Goal: Obtain resource: Obtain resource

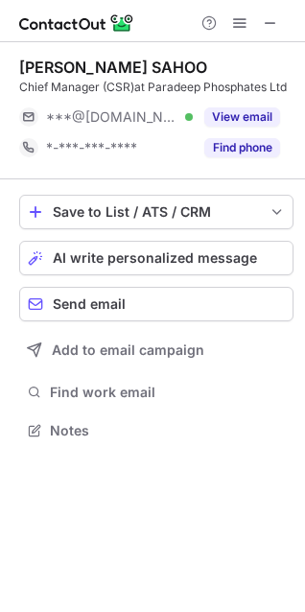
scroll to position [417, 305]
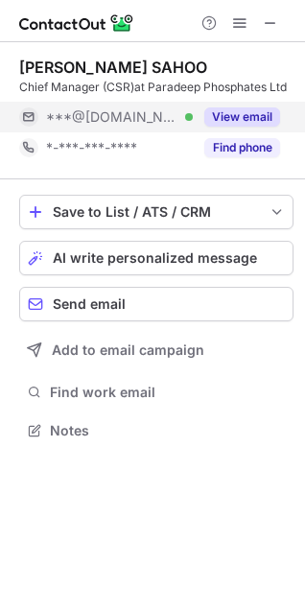
click at [246, 121] on button "View email" at bounding box center [242, 116] width 76 height 19
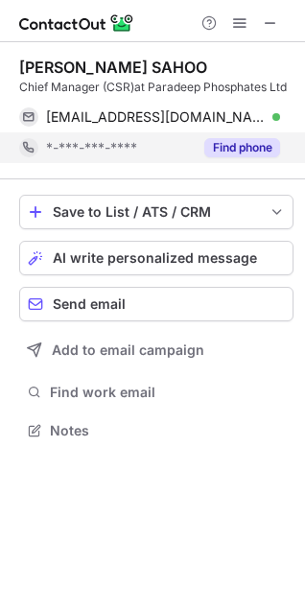
click at [244, 142] on button "Find phone" at bounding box center [242, 147] width 76 height 19
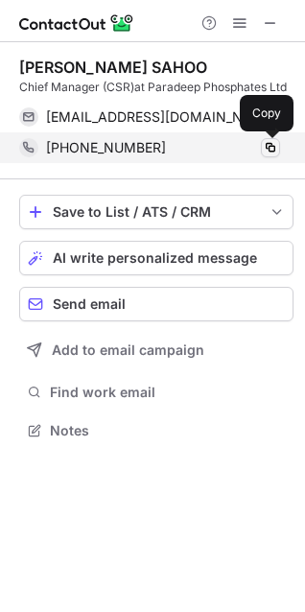
click at [277, 146] on span at bounding box center [270, 147] width 15 height 15
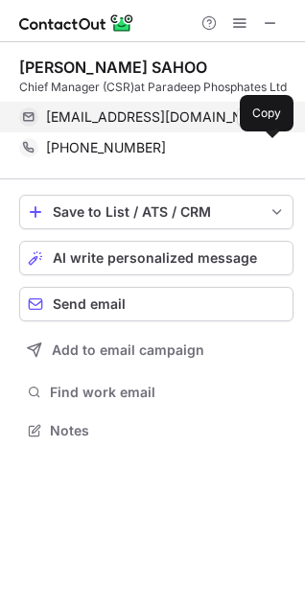
click at [226, 124] on div "soumya066@gmail.com Verified" at bounding box center [163, 116] width 234 height 17
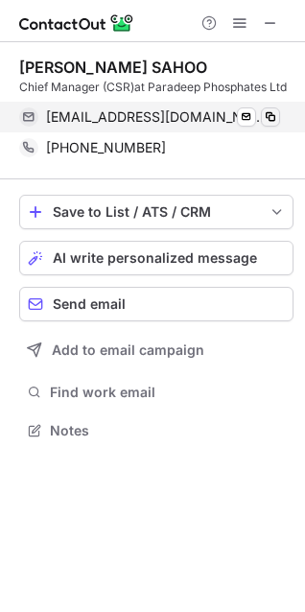
click at [272, 120] on span at bounding box center [270, 116] width 15 height 15
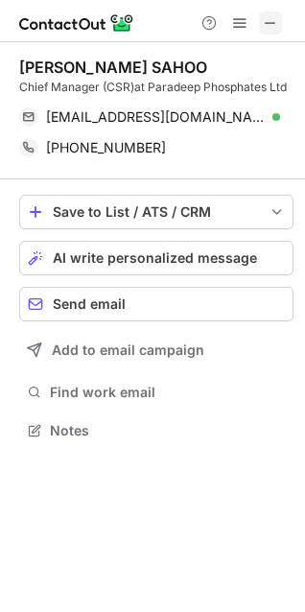
click at [263, 21] on span at bounding box center [270, 22] width 15 height 15
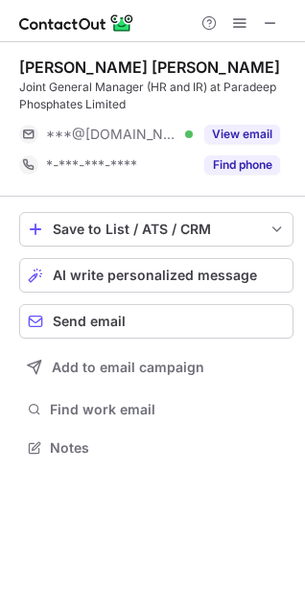
scroll to position [435, 305]
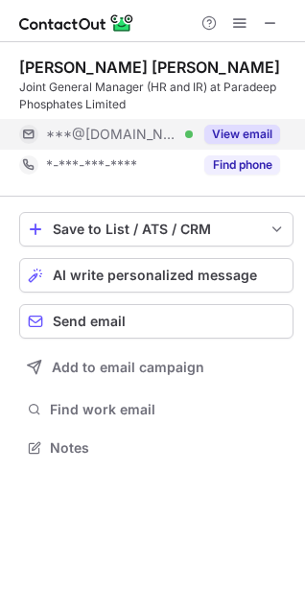
click at [249, 130] on button "View email" at bounding box center [242, 134] width 76 height 19
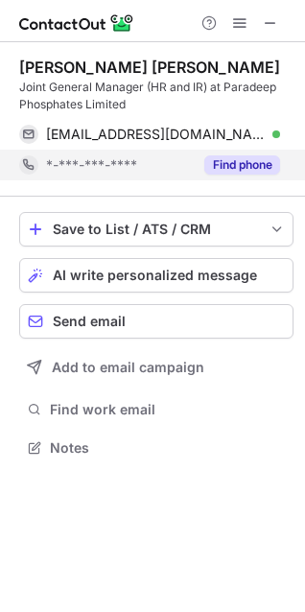
click at [252, 161] on button "Find phone" at bounding box center [242, 164] width 76 height 19
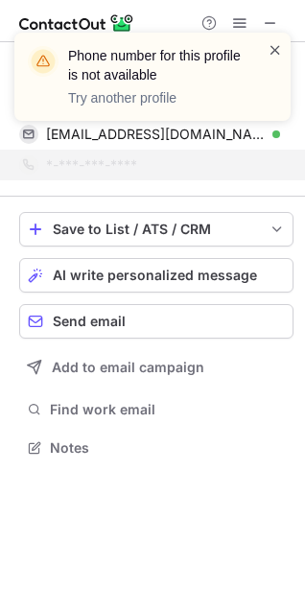
click at [277, 50] on span at bounding box center [275, 49] width 15 height 19
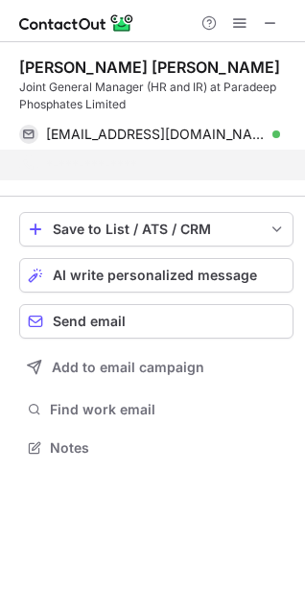
scroll to position [404, 305]
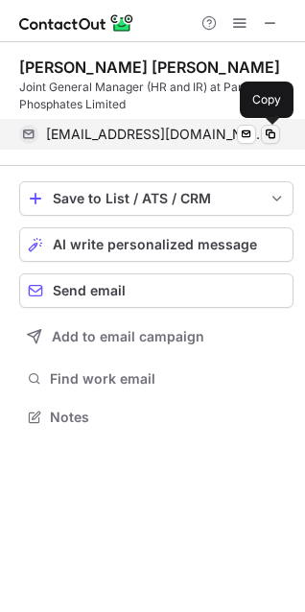
click at [266, 130] on span at bounding box center [270, 134] width 15 height 15
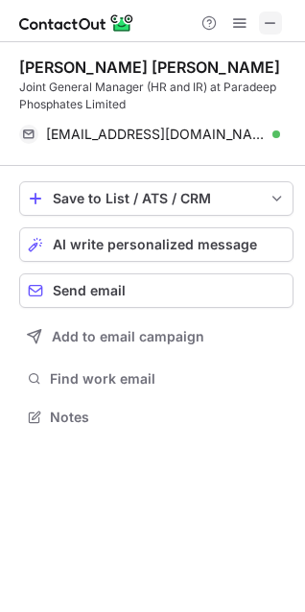
click at [271, 27] on span at bounding box center [270, 22] width 15 height 15
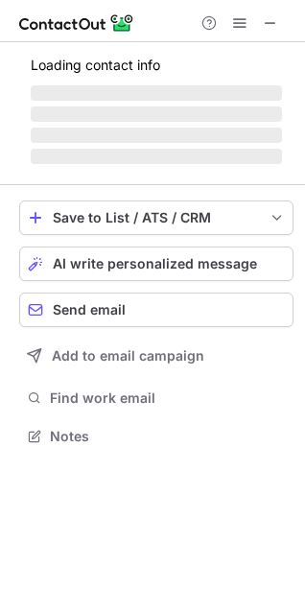
scroll to position [435, 305]
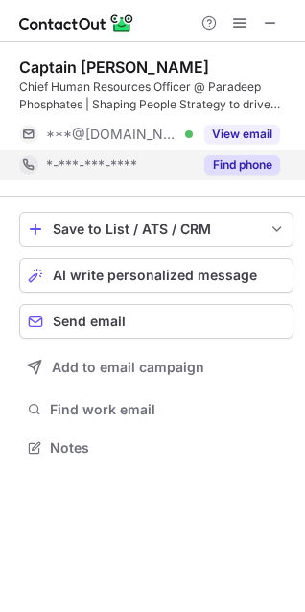
click at [260, 164] on button "Find phone" at bounding box center [242, 164] width 76 height 19
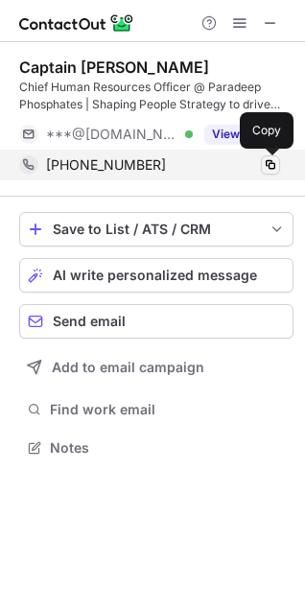
click at [268, 164] on span at bounding box center [270, 164] width 15 height 15
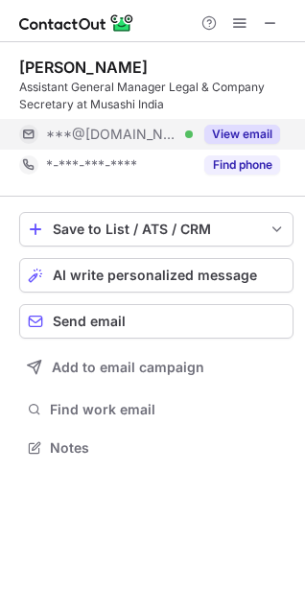
click at [243, 141] on button "View email" at bounding box center [242, 134] width 76 height 19
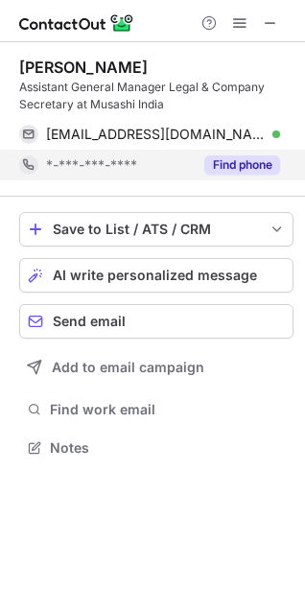
click at [232, 168] on button "Find phone" at bounding box center [242, 164] width 76 height 19
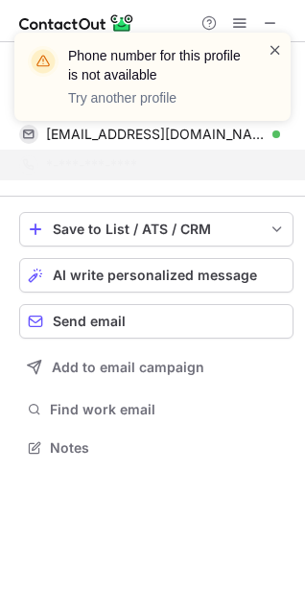
click at [276, 47] on span at bounding box center [275, 49] width 15 height 19
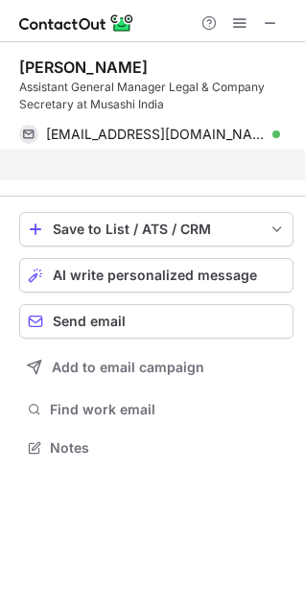
scroll to position [404, 305]
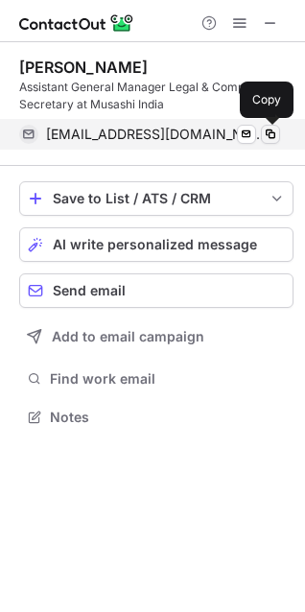
click at [268, 134] on span at bounding box center [270, 134] width 15 height 15
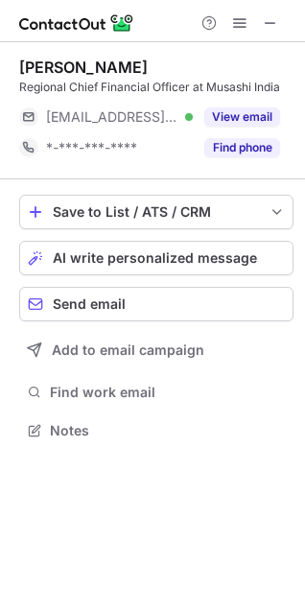
scroll to position [417, 305]
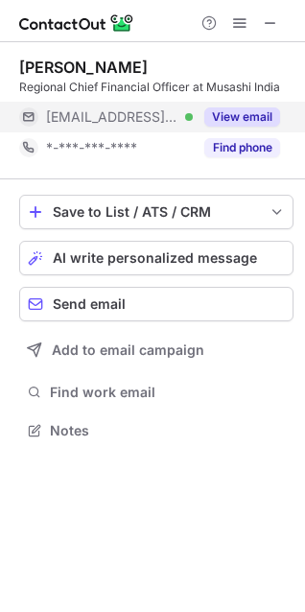
click at [228, 108] on button "View email" at bounding box center [242, 116] width 76 height 19
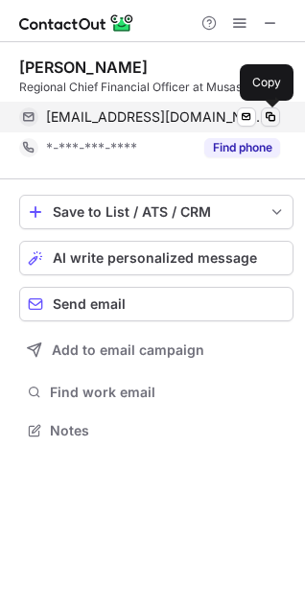
click at [271, 116] on span at bounding box center [270, 116] width 15 height 15
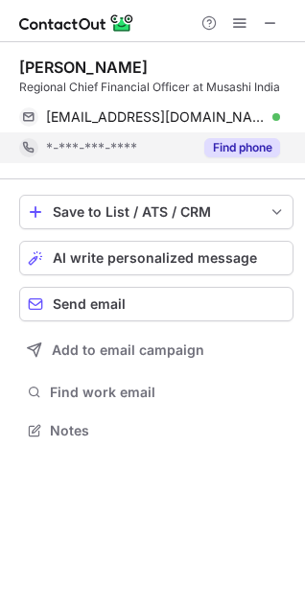
click at [273, 155] on button "Find phone" at bounding box center [242, 147] width 76 height 19
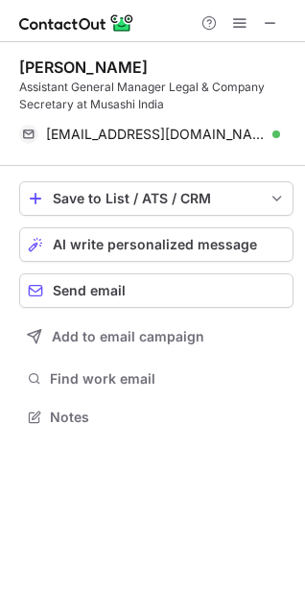
scroll to position [404, 305]
click at [273, 17] on span at bounding box center [270, 22] width 15 height 15
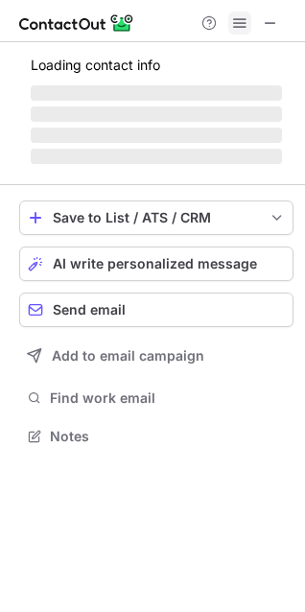
scroll to position [417, 305]
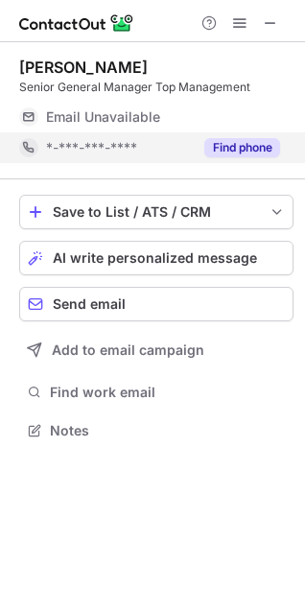
click at [248, 148] on button "Find phone" at bounding box center [242, 147] width 76 height 19
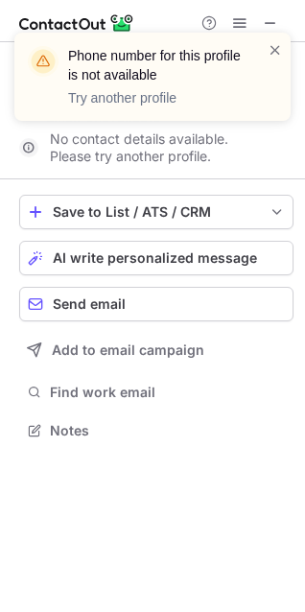
scroll to position [387, 305]
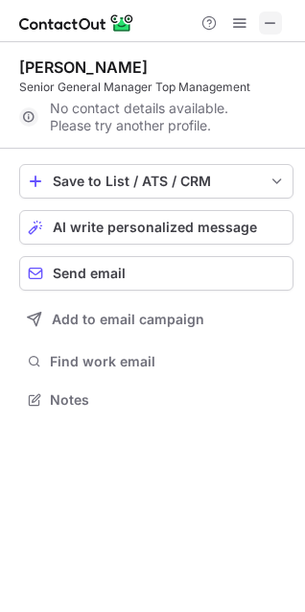
click at [272, 21] on span at bounding box center [270, 22] width 15 height 15
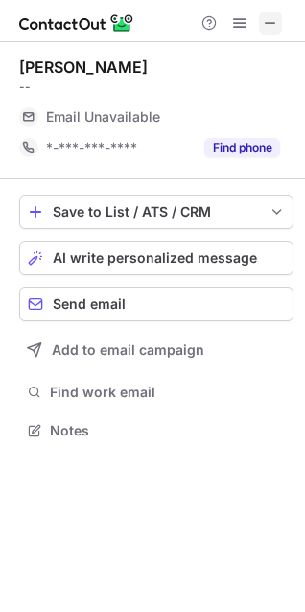
scroll to position [417, 305]
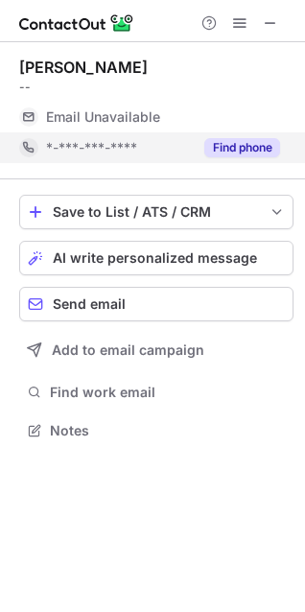
click at [259, 154] on button "Find phone" at bounding box center [242, 147] width 76 height 19
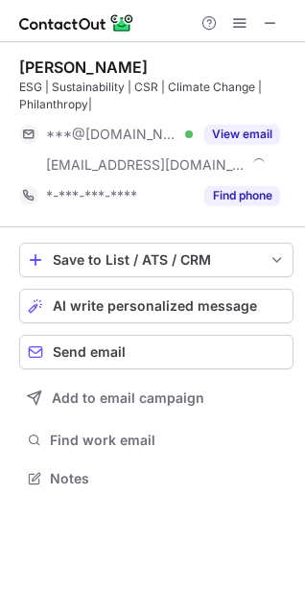
scroll to position [465, 305]
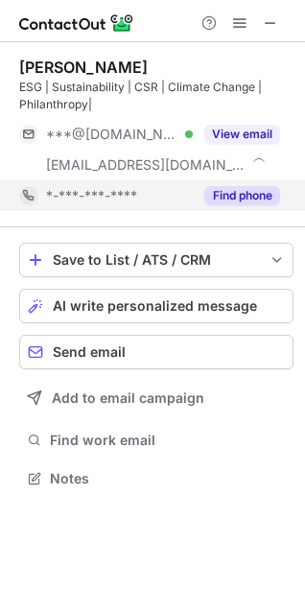
click at [255, 191] on button "Find phone" at bounding box center [242, 195] width 76 height 19
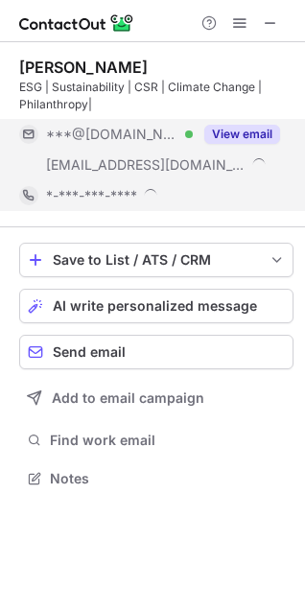
click at [246, 130] on button "View email" at bounding box center [242, 134] width 76 height 19
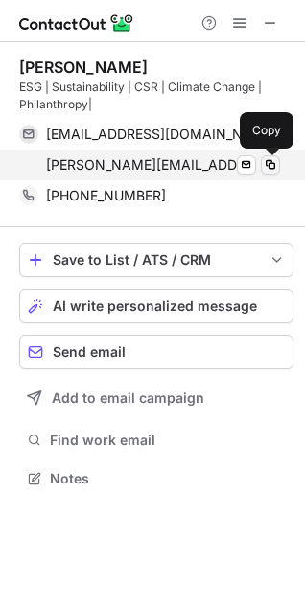
click at [264, 164] on span at bounding box center [270, 164] width 15 height 15
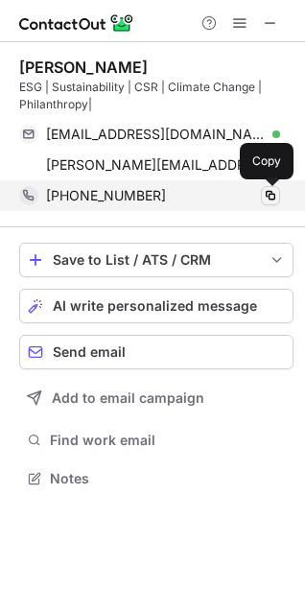
click at [270, 198] on span at bounding box center [270, 195] width 15 height 15
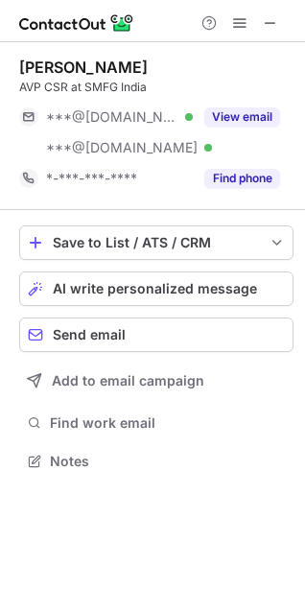
scroll to position [448, 305]
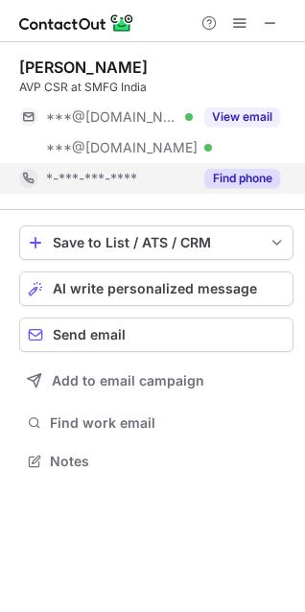
click at [244, 178] on button "Find phone" at bounding box center [242, 178] width 76 height 19
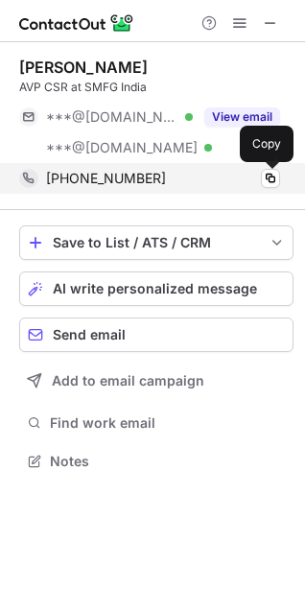
click at [280, 178] on div "+919818697991 Copy" at bounding box center [149, 178] width 261 height 31
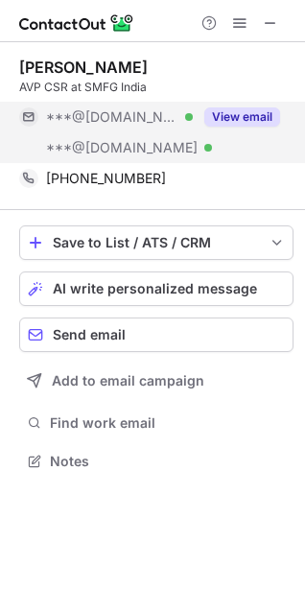
click at [237, 117] on button "View email" at bounding box center [242, 116] width 76 height 19
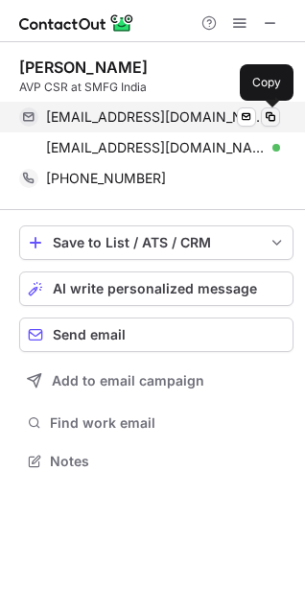
click at [268, 121] on span at bounding box center [270, 116] width 15 height 15
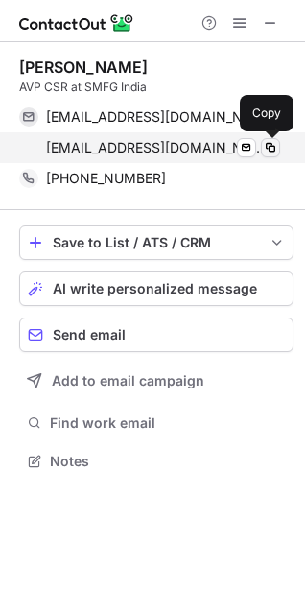
click at [269, 148] on span at bounding box center [270, 147] width 15 height 15
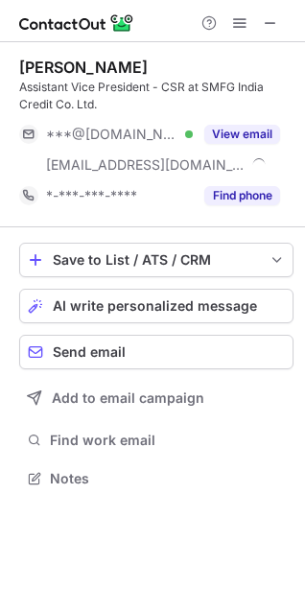
scroll to position [465, 305]
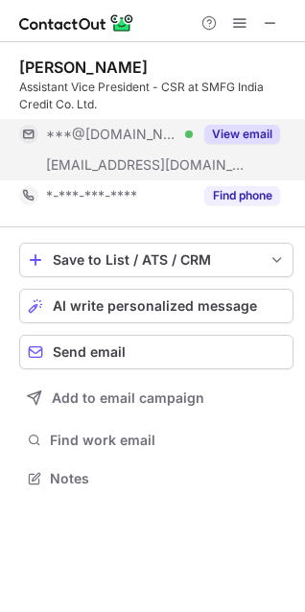
click at [253, 129] on button "View email" at bounding box center [242, 134] width 76 height 19
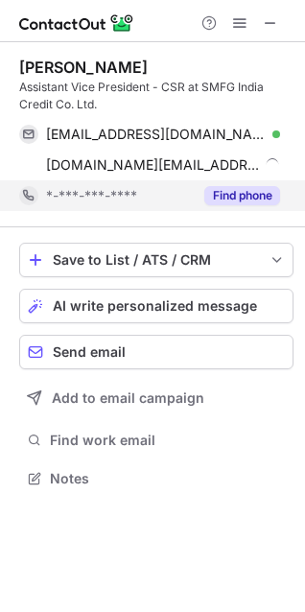
click at [247, 199] on button "Find phone" at bounding box center [242, 195] width 76 height 19
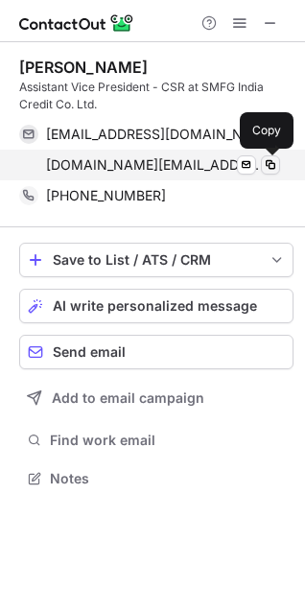
click at [275, 166] on span at bounding box center [270, 164] width 15 height 15
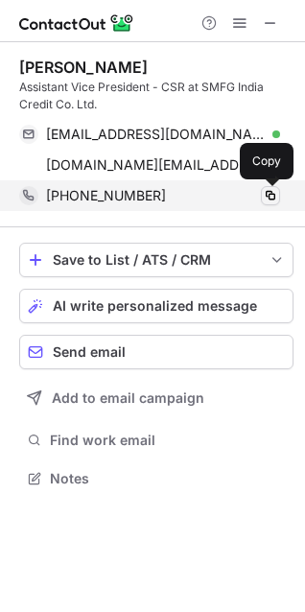
click at [272, 198] on span at bounding box center [270, 195] width 15 height 15
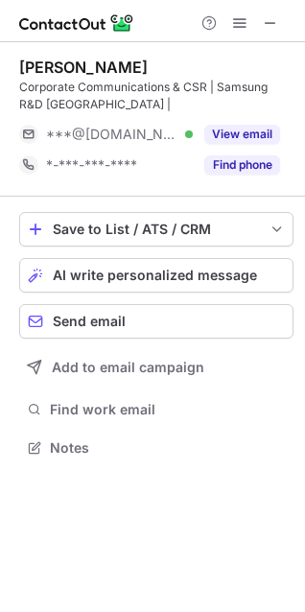
scroll to position [435, 305]
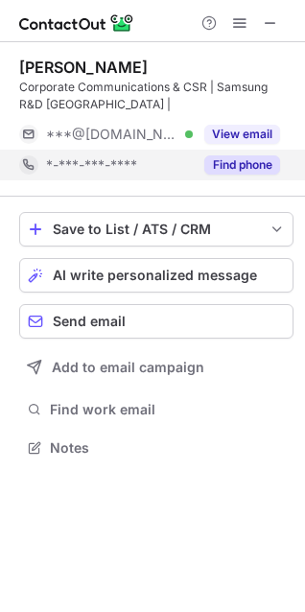
click at [236, 160] on button "Find phone" at bounding box center [242, 164] width 76 height 19
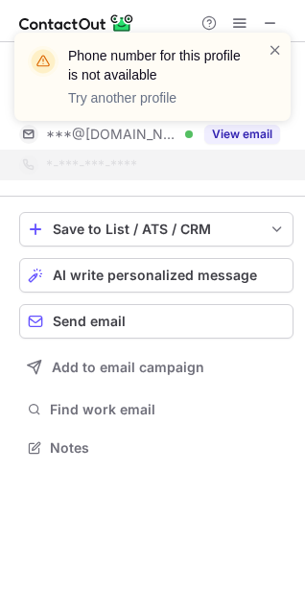
click at [236, 131] on div "Phone number for this profile is not available Try another profile" at bounding box center [152, 84] width 307 height 142
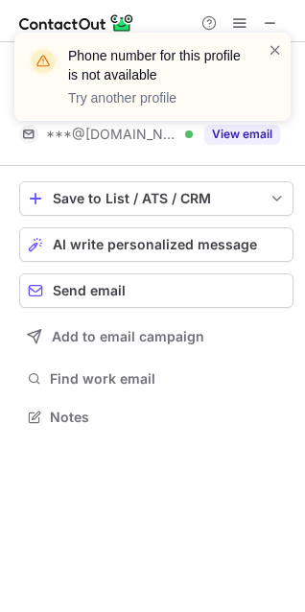
click at [238, 136] on div "Phone number for this profile is not available Try another profile" at bounding box center [152, 84] width 307 height 142
click at [280, 49] on span at bounding box center [275, 49] width 15 height 19
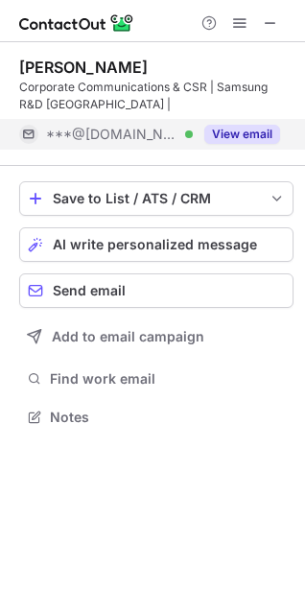
click at [245, 137] on button "View email" at bounding box center [242, 134] width 76 height 19
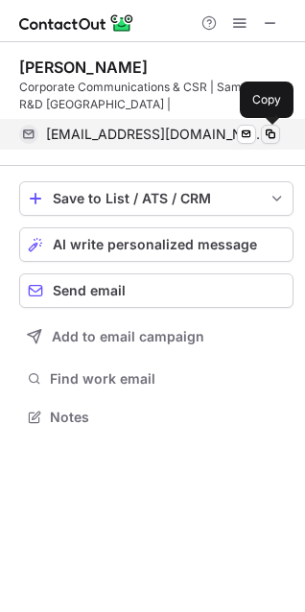
click at [266, 134] on span at bounding box center [270, 134] width 15 height 15
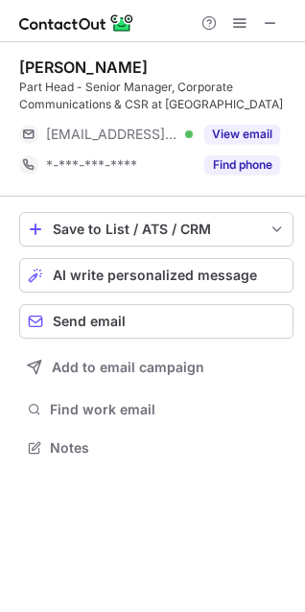
scroll to position [435, 305]
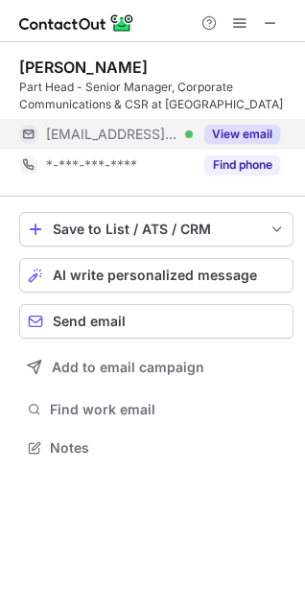
click at [244, 128] on button "View email" at bounding box center [242, 134] width 76 height 19
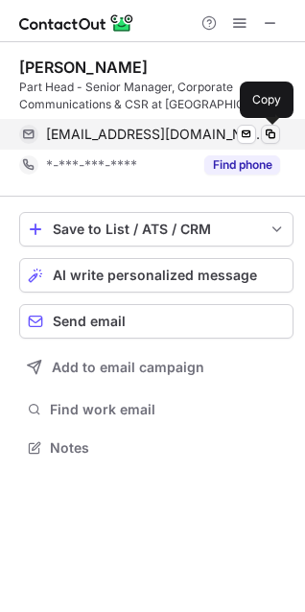
click at [269, 133] on span at bounding box center [270, 134] width 15 height 15
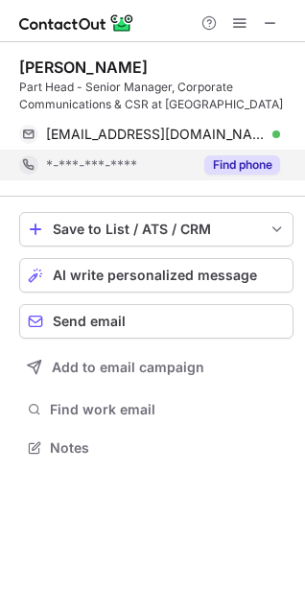
click at [202, 162] on div "Find phone" at bounding box center [236, 165] width 87 height 31
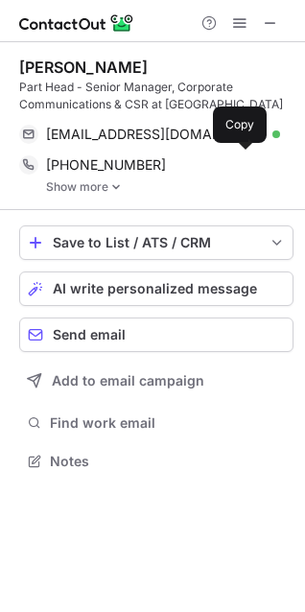
scroll to position [447, 305]
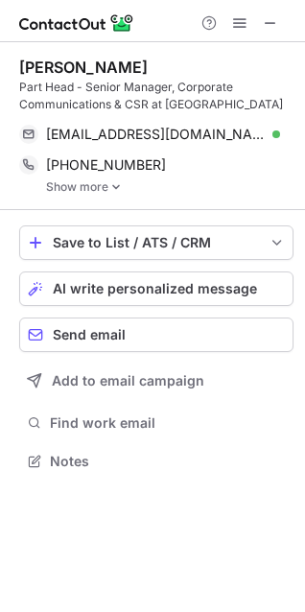
click at [104, 185] on link "Show more" at bounding box center [170, 186] width 248 height 13
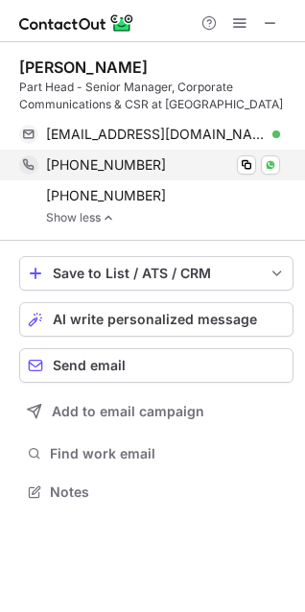
scroll to position [478, 305]
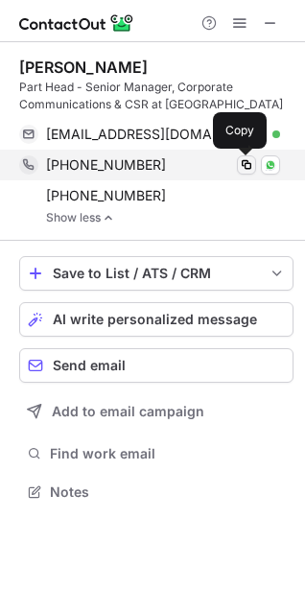
click at [246, 163] on span at bounding box center [246, 164] width 15 height 15
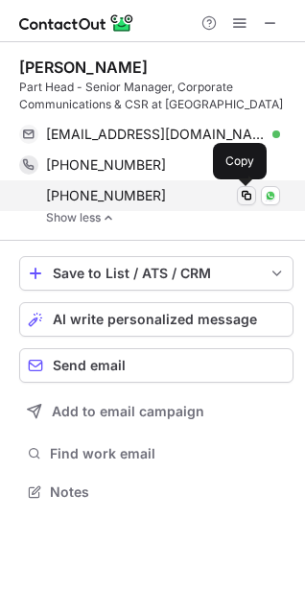
click at [243, 195] on span at bounding box center [246, 195] width 15 height 15
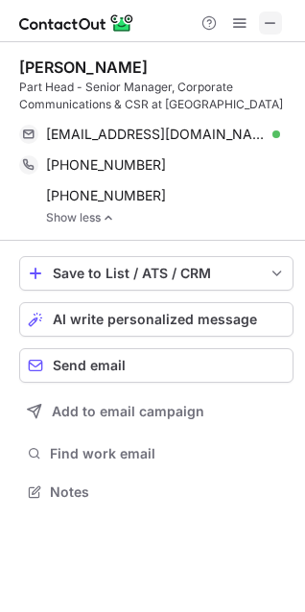
click at [280, 21] on button at bounding box center [270, 23] width 23 height 23
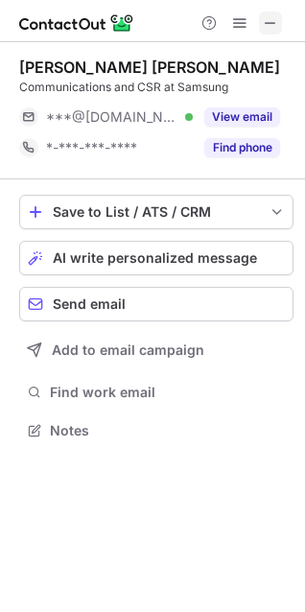
scroll to position [417, 305]
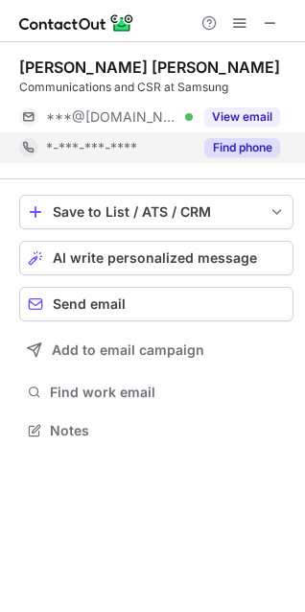
click at [246, 157] on div "Find phone" at bounding box center [236, 147] width 87 height 31
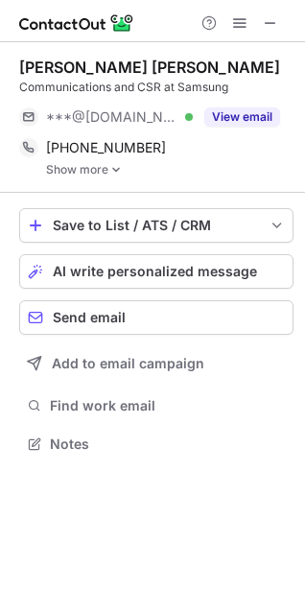
click at [108, 172] on link "Show more" at bounding box center [170, 169] width 248 height 13
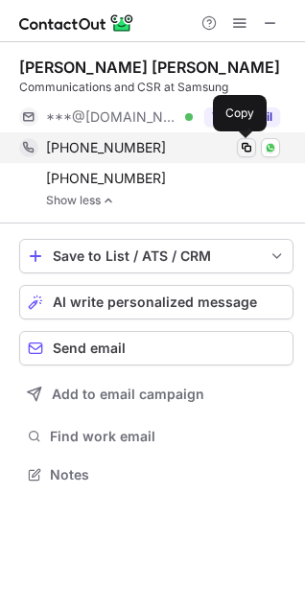
click at [245, 143] on span at bounding box center [246, 147] width 15 height 15
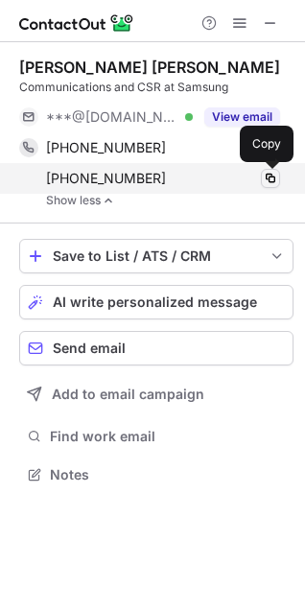
click at [276, 178] on span at bounding box center [270, 178] width 15 height 15
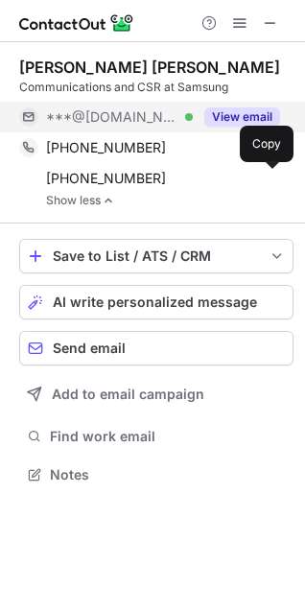
click at [228, 109] on button "View email" at bounding box center [242, 116] width 76 height 19
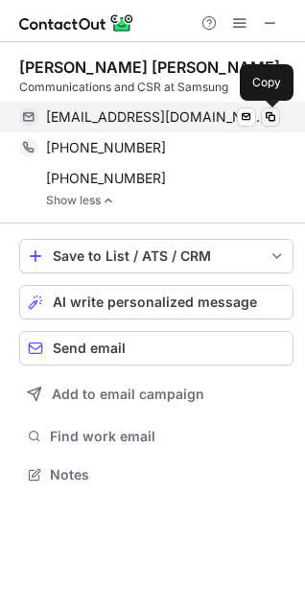
click at [275, 110] on span at bounding box center [270, 116] width 15 height 15
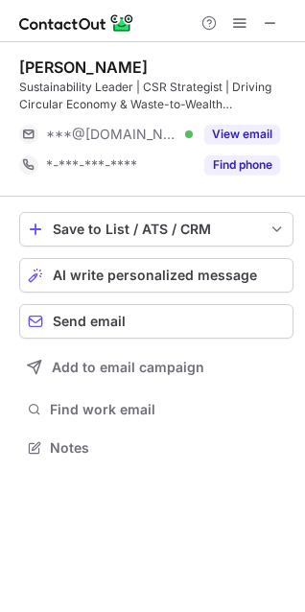
scroll to position [435, 305]
click at [275, 17] on button at bounding box center [270, 23] width 23 height 23
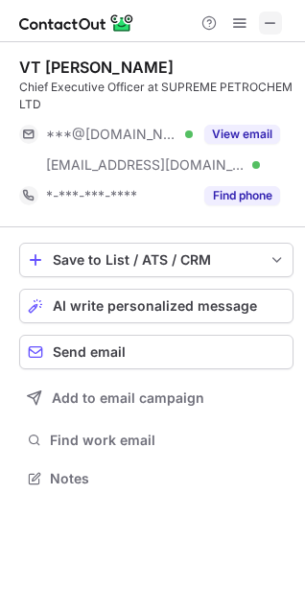
scroll to position [465, 305]
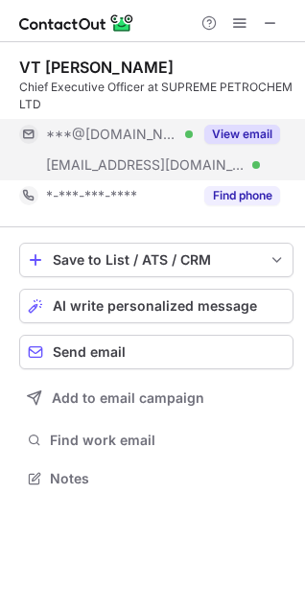
click at [252, 138] on button "View email" at bounding box center [242, 134] width 76 height 19
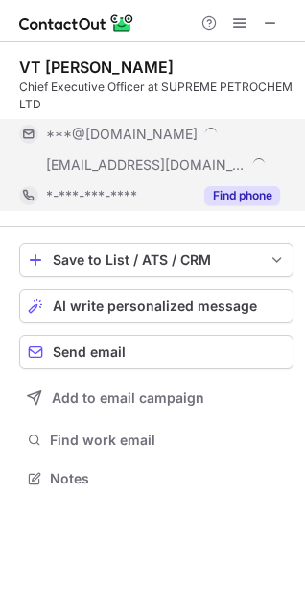
click at [239, 198] on button "Find phone" at bounding box center [242, 195] width 76 height 19
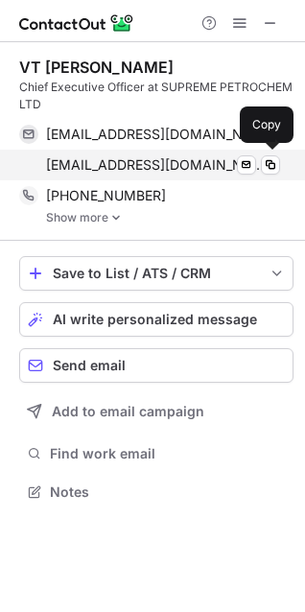
scroll to position [478, 305]
click at [271, 164] on span at bounding box center [270, 164] width 15 height 15
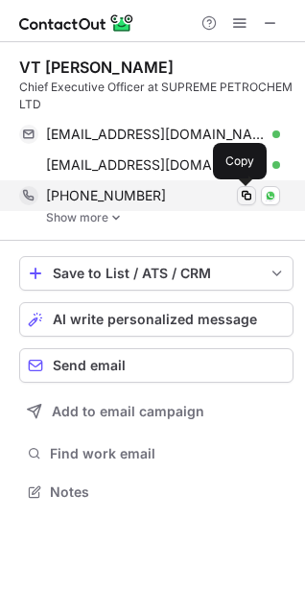
click at [249, 194] on span at bounding box center [246, 195] width 15 height 15
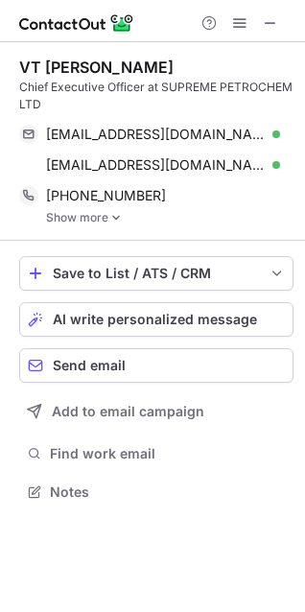
click at [109, 223] on link "Show more" at bounding box center [170, 217] width 248 height 13
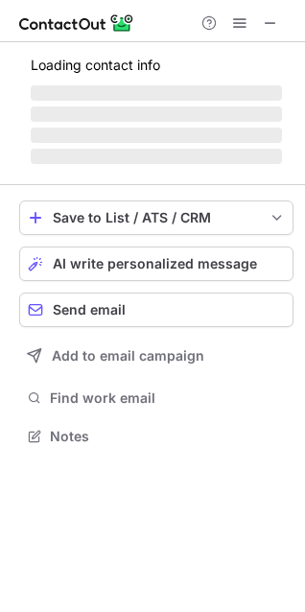
scroll to position [435, 305]
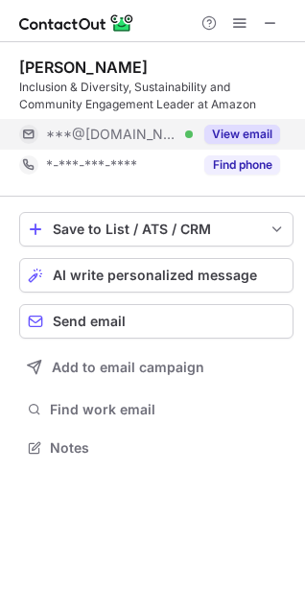
click at [229, 131] on button "View email" at bounding box center [242, 134] width 76 height 19
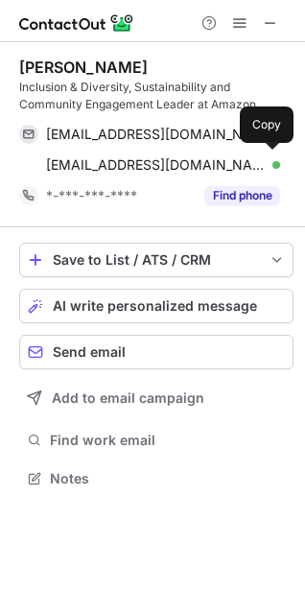
scroll to position [465, 305]
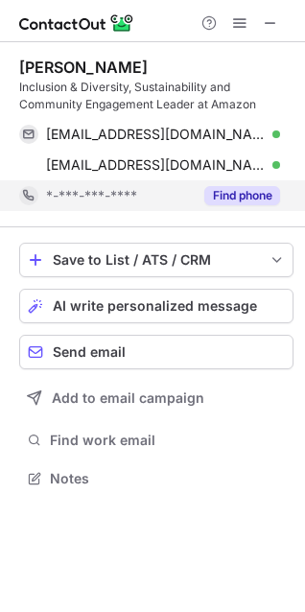
click at [243, 190] on button "Find phone" at bounding box center [242, 195] width 76 height 19
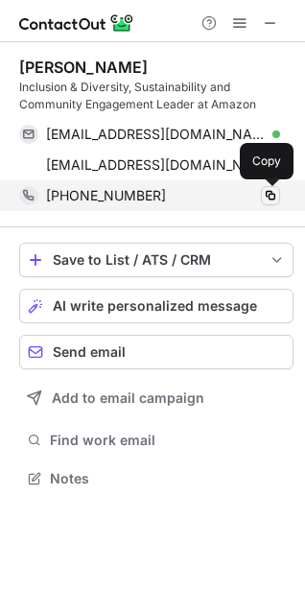
click at [270, 195] on span at bounding box center [270, 195] width 15 height 15
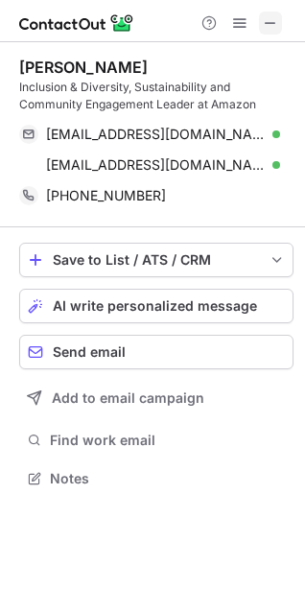
click at [275, 23] on span at bounding box center [270, 22] width 15 height 15
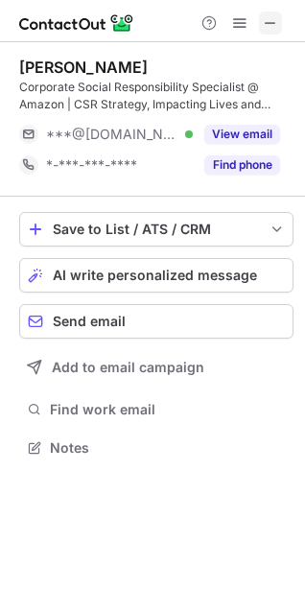
scroll to position [435, 305]
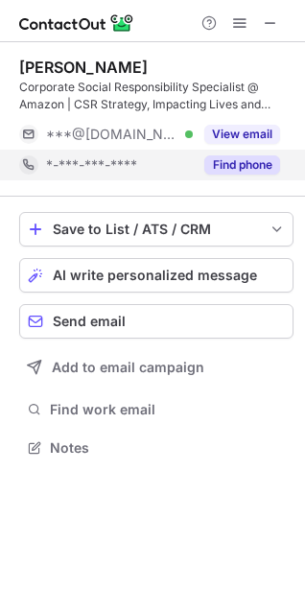
click at [237, 169] on button "Find phone" at bounding box center [242, 164] width 76 height 19
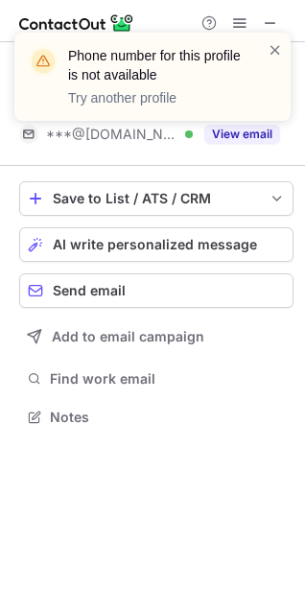
scroll to position [404, 305]
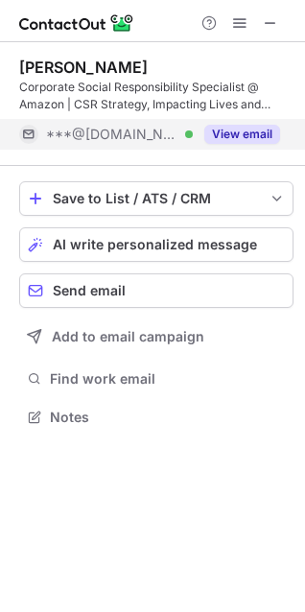
click at [249, 131] on button "View email" at bounding box center [242, 134] width 76 height 19
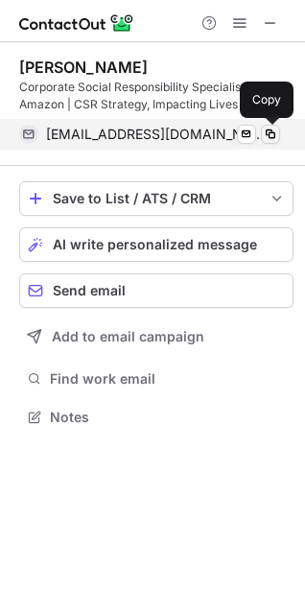
click at [266, 130] on span at bounding box center [270, 134] width 15 height 15
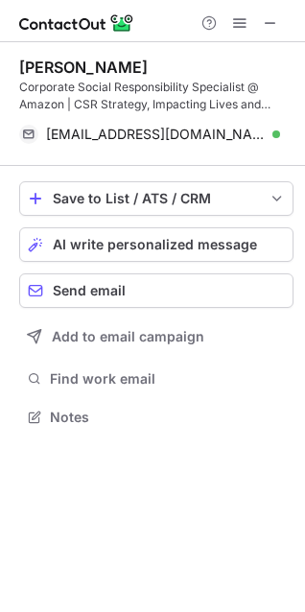
click at [275, 22] on span at bounding box center [270, 22] width 15 height 15
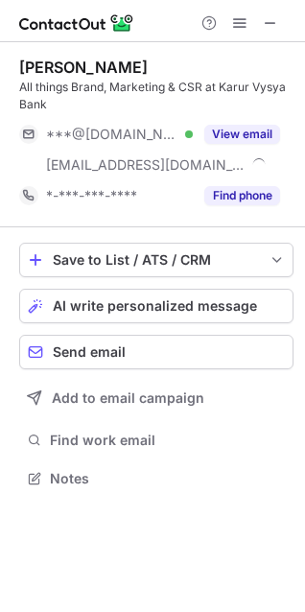
scroll to position [465, 305]
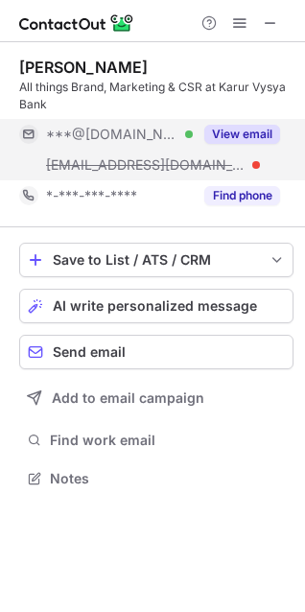
click at [272, 131] on button "View email" at bounding box center [242, 134] width 76 height 19
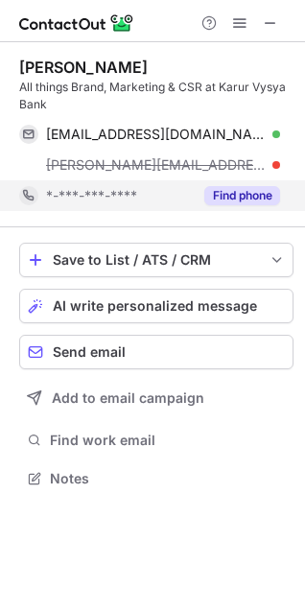
click at [238, 198] on button "Find phone" at bounding box center [242, 195] width 76 height 19
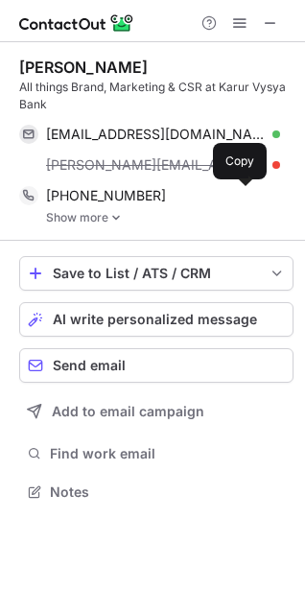
scroll to position [478, 305]
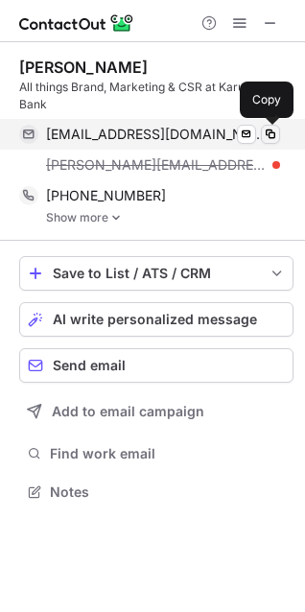
click at [268, 132] on span at bounding box center [270, 134] width 15 height 15
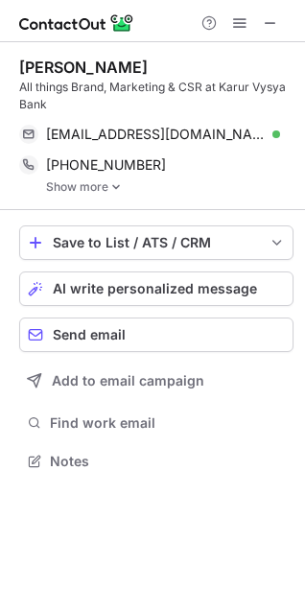
click at [117, 217] on div "Save to List / ATS / CRM List Select Lever Connect Greenhouse Connect Salesforc…" at bounding box center [156, 350] width 274 height 280
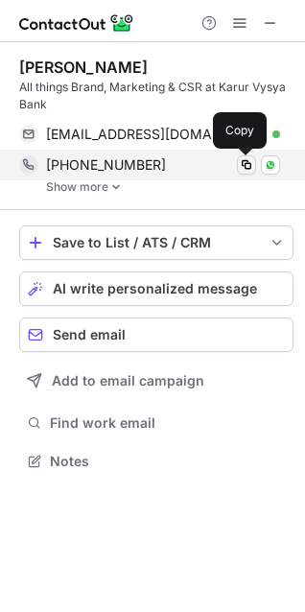
click at [244, 166] on span at bounding box center [246, 164] width 15 height 15
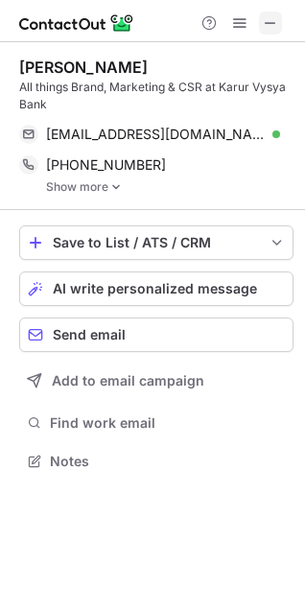
click at [277, 20] on span at bounding box center [270, 22] width 15 height 15
click at [72, 187] on link "Show more" at bounding box center [170, 186] width 248 height 13
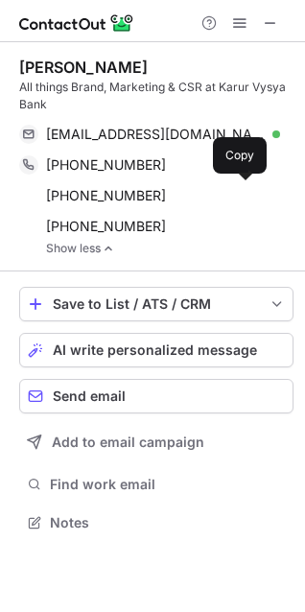
scroll to position [509, 305]
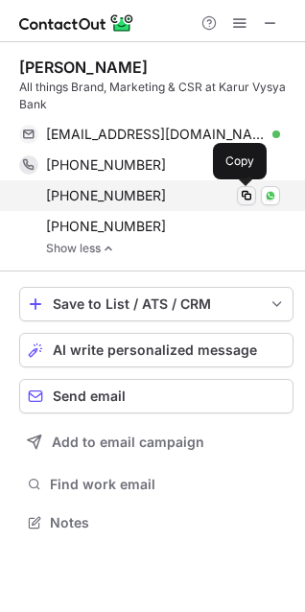
click at [244, 194] on span at bounding box center [246, 195] width 15 height 15
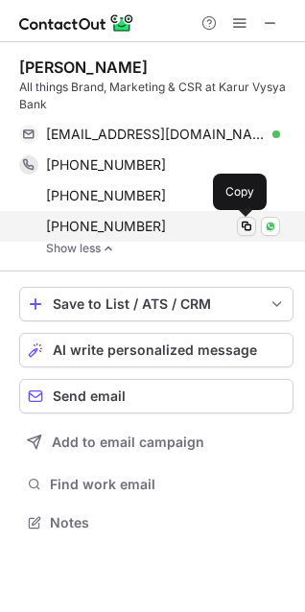
click at [246, 221] on span at bounding box center [246, 226] width 15 height 15
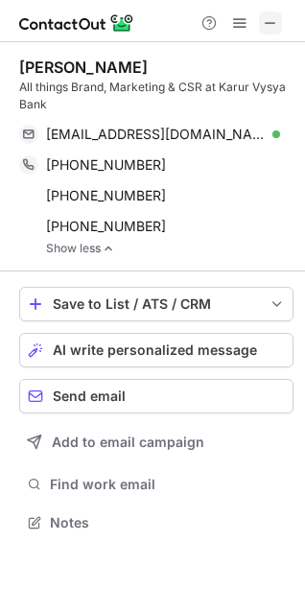
click at [276, 21] on span at bounding box center [270, 22] width 15 height 15
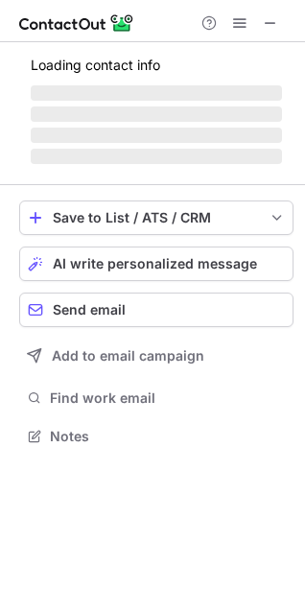
scroll to position [417, 305]
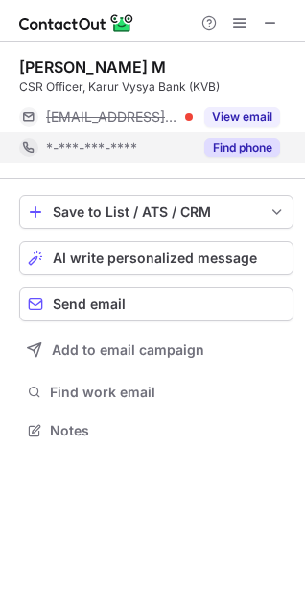
click at [248, 151] on button "Find phone" at bounding box center [242, 147] width 76 height 19
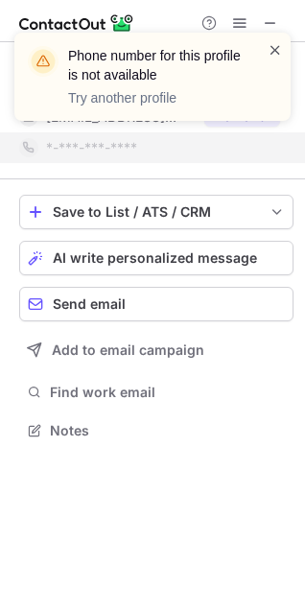
click at [281, 45] on span at bounding box center [275, 49] width 15 height 19
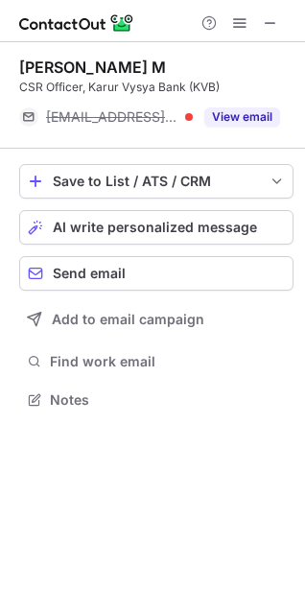
scroll to position [387, 305]
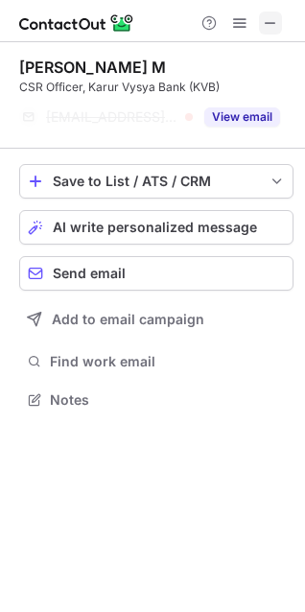
click at [272, 20] on span at bounding box center [270, 22] width 15 height 15
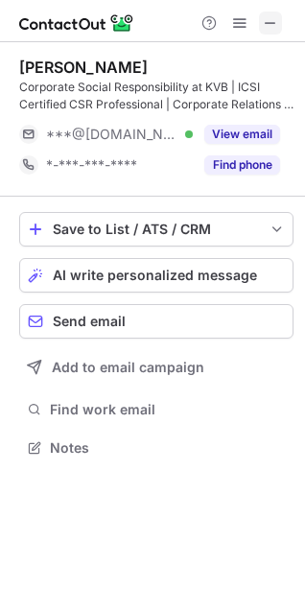
scroll to position [435, 305]
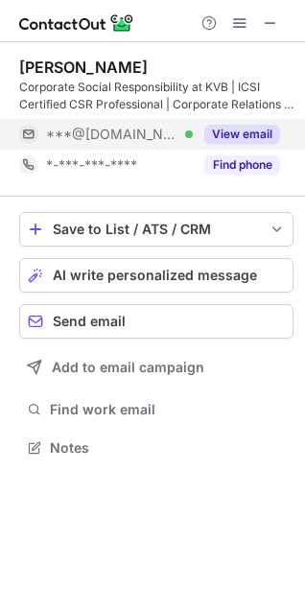
click at [242, 133] on button "View email" at bounding box center [242, 134] width 76 height 19
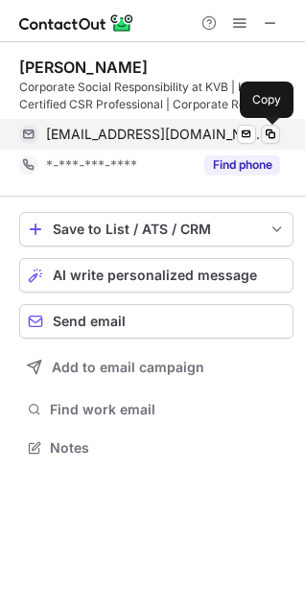
click at [268, 134] on span at bounding box center [270, 134] width 15 height 15
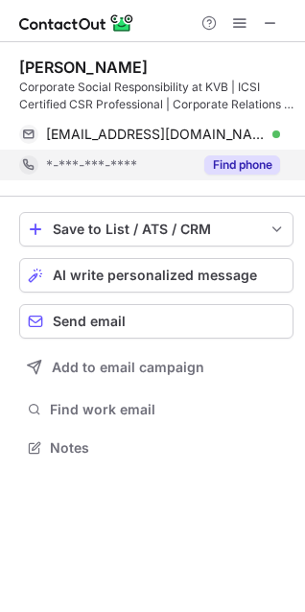
click at [227, 161] on button "Find phone" at bounding box center [242, 164] width 76 height 19
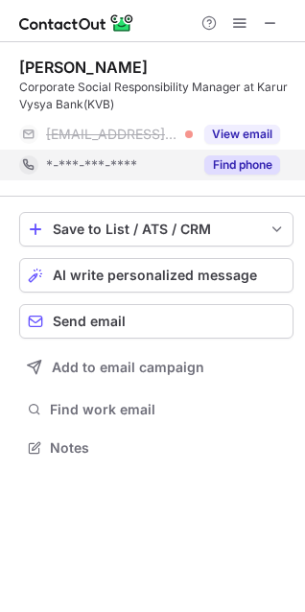
click at [256, 162] on button "Find phone" at bounding box center [242, 164] width 76 height 19
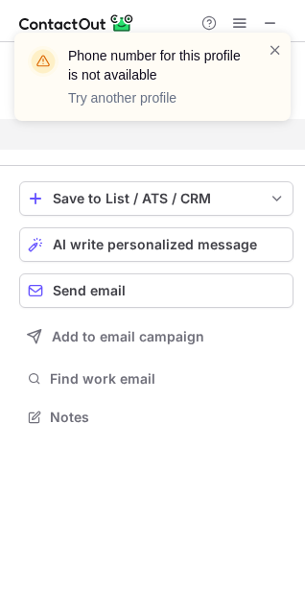
scroll to position [373, 305]
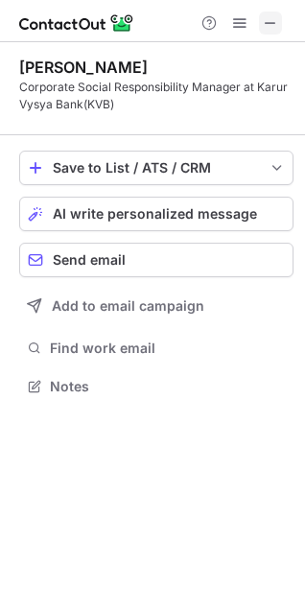
click at [273, 24] on span at bounding box center [270, 22] width 15 height 15
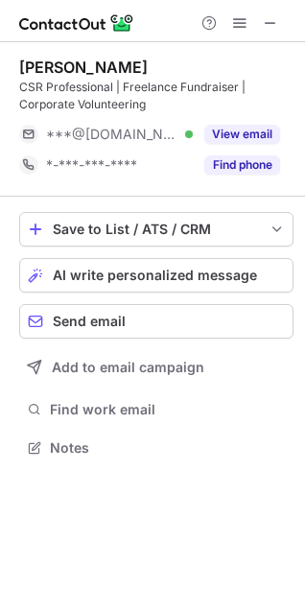
scroll to position [435, 305]
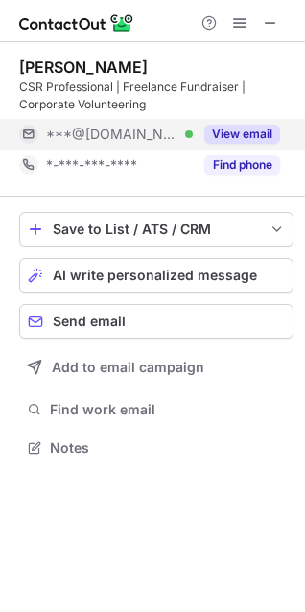
click at [245, 139] on button "View email" at bounding box center [242, 134] width 76 height 19
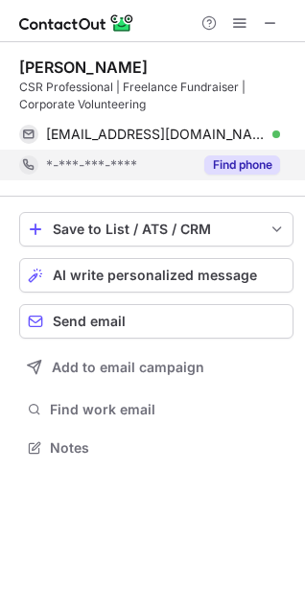
click at [245, 166] on button "Find phone" at bounding box center [242, 164] width 76 height 19
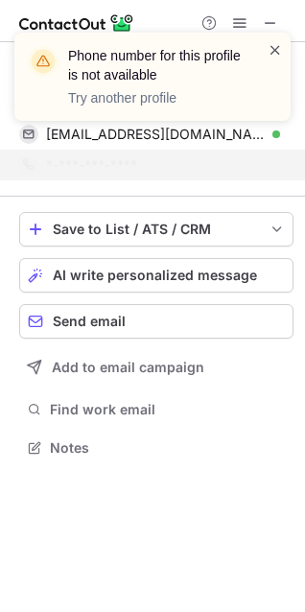
click at [273, 49] on span at bounding box center [275, 49] width 15 height 19
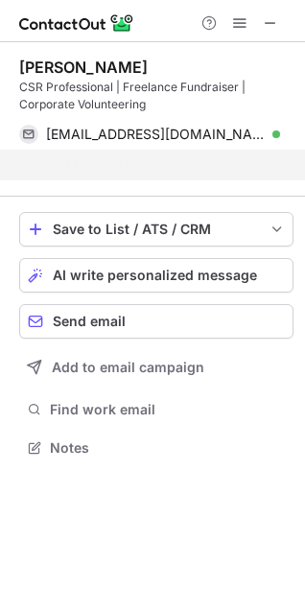
scroll to position [404, 305]
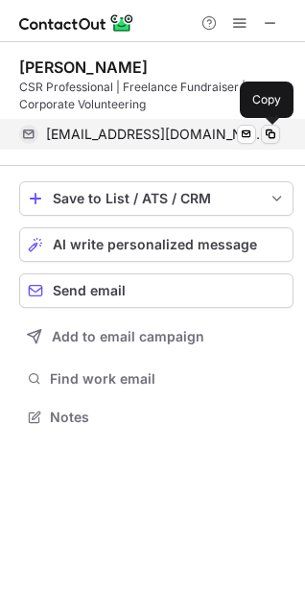
click at [269, 132] on span at bounding box center [270, 134] width 15 height 15
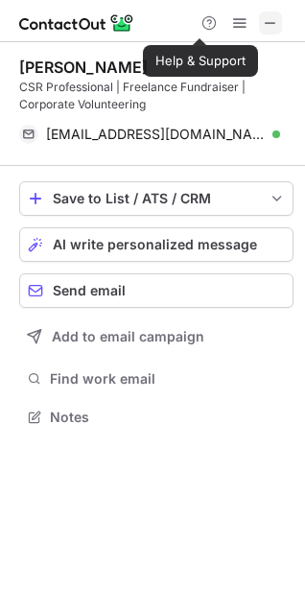
click at [277, 18] on span at bounding box center [270, 22] width 15 height 15
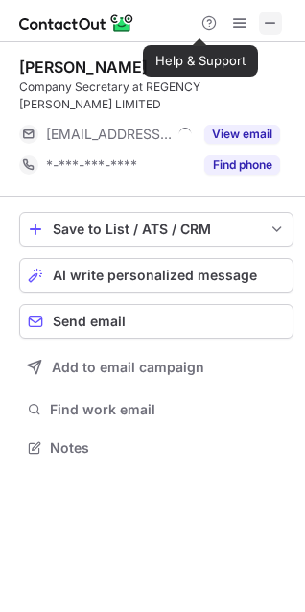
scroll to position [435, 305]
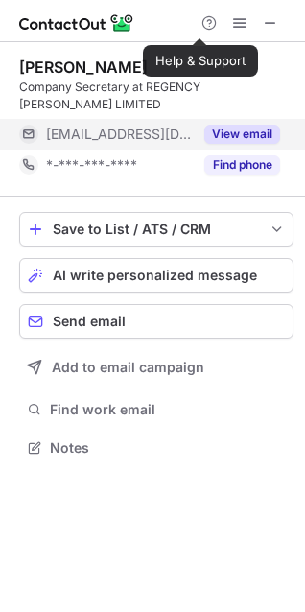
click at [254, 126] on button "View email" at bounding box center [242, 134] width 76 height 19
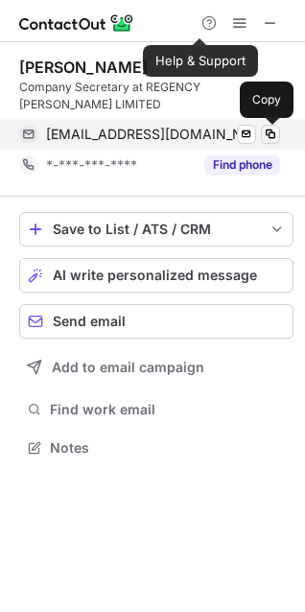
click at [269, 130] on span at bounding box center [270, 134] width 15 height 15
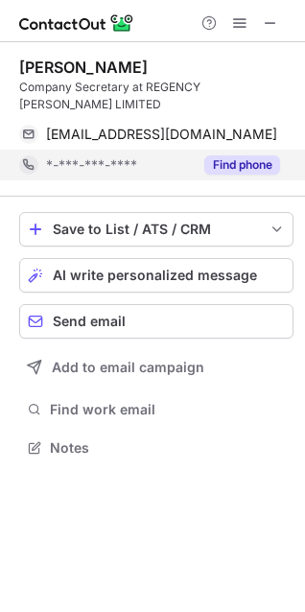
click at [242, 174] on button "Find phone" at bounding box center [242, 164] width 76 height 19
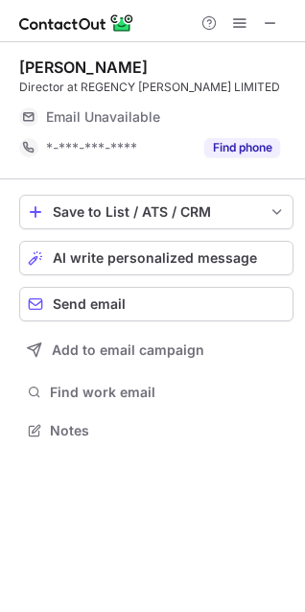
scroll to position [448, 305]
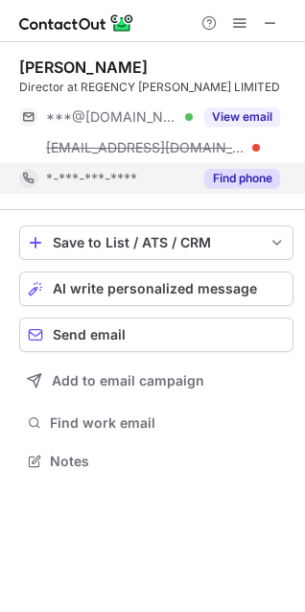
click at [215, 168] on div "Find phone" at bounding box center [236, 178] width 87 height 31
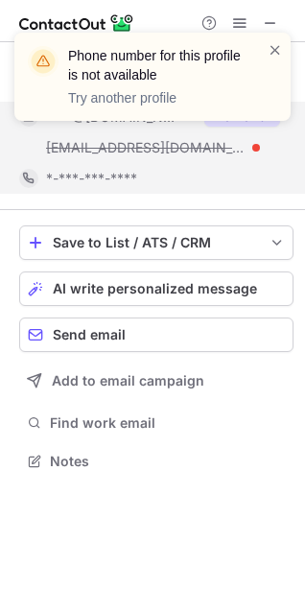
click at [243, 110] on div "Phone number for this profile is not available Try another profile" at bounding box center [152, 84] width 307 height 142
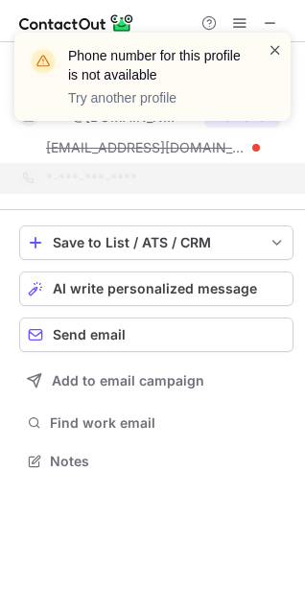
click at [276, 42] on span at bounding box center [275, 49] width 15 height 19
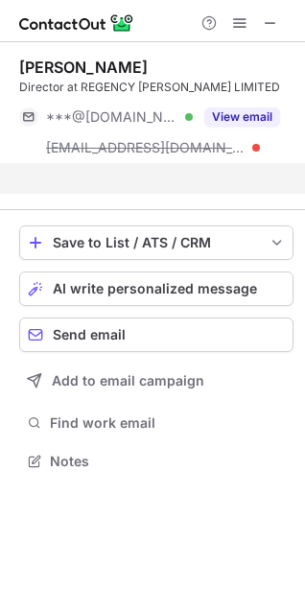
scroll to position [417, 305]
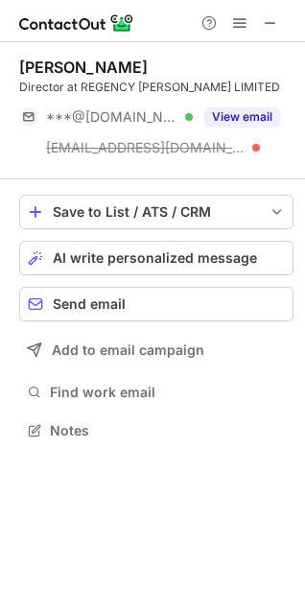
click at [238, 116] on div "Phone number for this profile is not available Try another profile" at bounding box center [152, 77] width 276 height 88
click at [238, 116] on button "View email" at bounding box center [242, 116] width 76 height 19
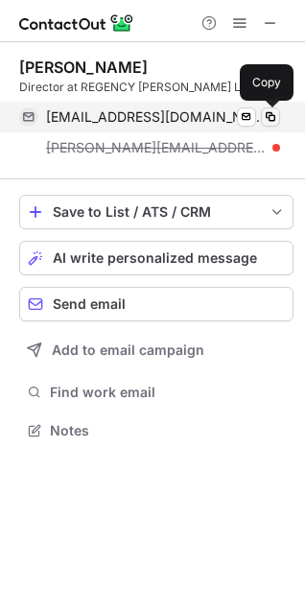
click at [272, 115] on span at bounding box center [270, 116] width 15 height 15
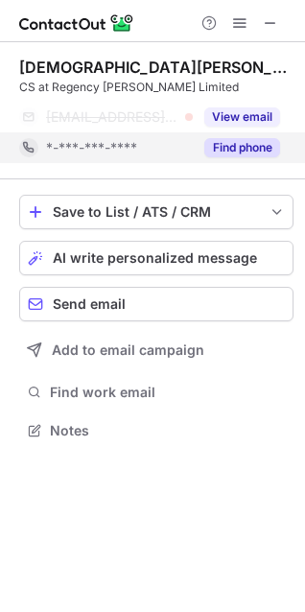
click at [245, 140] on button "Find phone" at bounding box center [242, 147] width 76 height 19
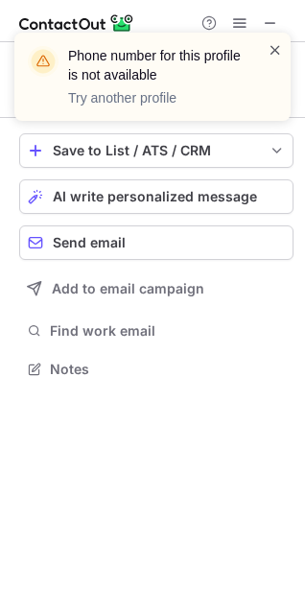
scroll to position [356, 305]
click at [276, 52] on span at bounding box center [275, 49] width 15 height 19
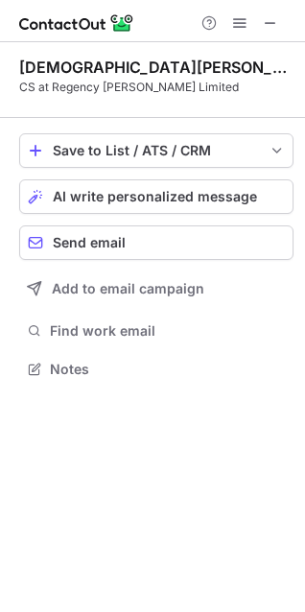
click at [273, 20] on span at bounding box center [270, 22] width 15 height 15
click at [273, 24] on span at bounding box center [270, 22] width 15 height 15
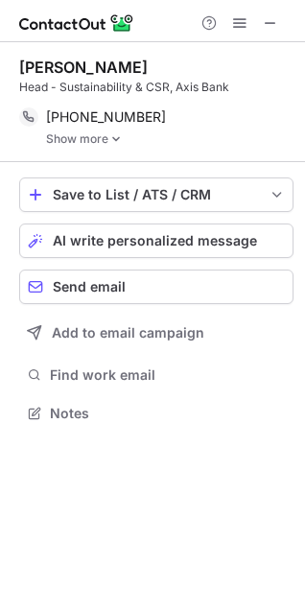
scroll to position [399, 305]
click at [115, 141] on img at bounding box center [116, 138] width 12 height 13
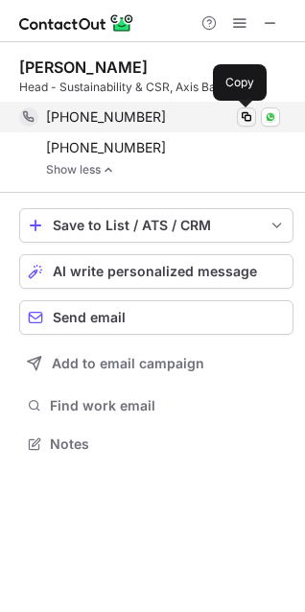
click at [245, 121] on span at bounding box center [246, 116] width 15 height 15
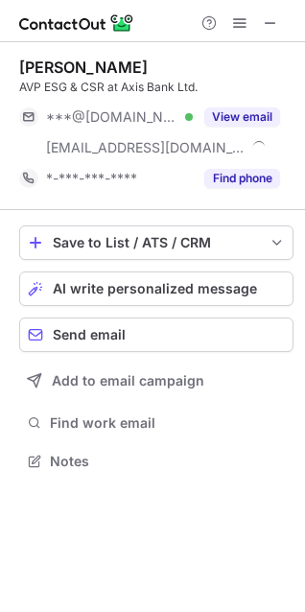
scroll to position [448, 305]
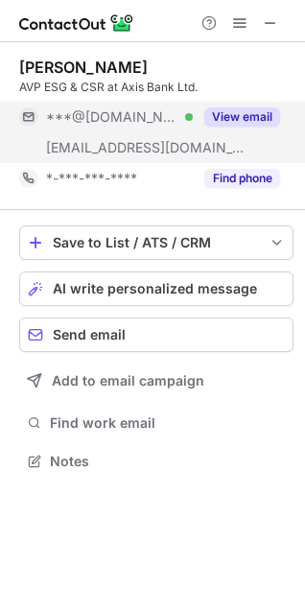
click at [242, 114] on button "View email" at bounding box center [242, 116] width 76 height 19
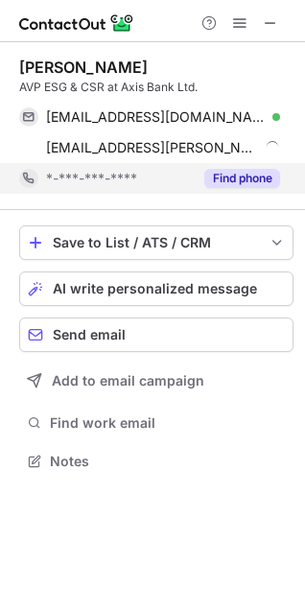
click at [263, 172] on button "Find phone" at bounding box center [242, 178] width 76 height 19
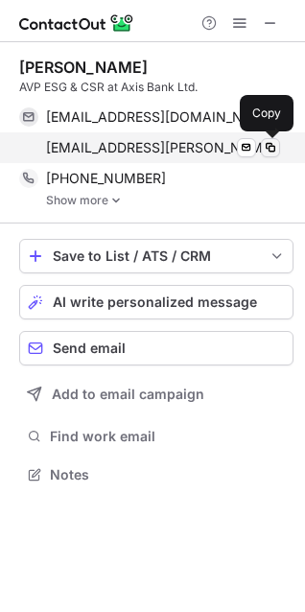
click at [272, 147] on span at bounding box center [270, 147] width 15 height 15
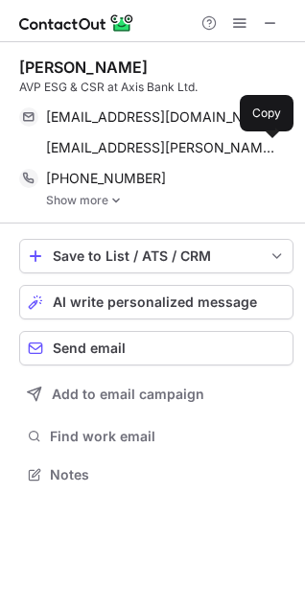
click at [116, 198] on img at bounding box center [116, 200] width 12 height 13
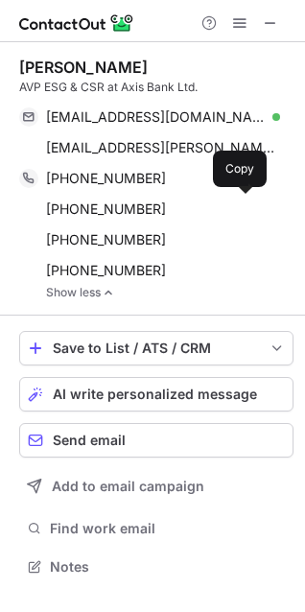
scroll to position [553, 305]
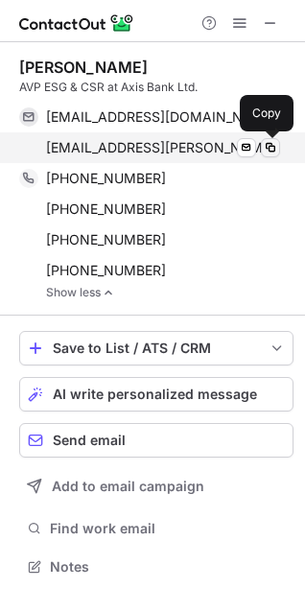
click at [269, 146] on span at bounding box center [270, 147] width 15 height 15
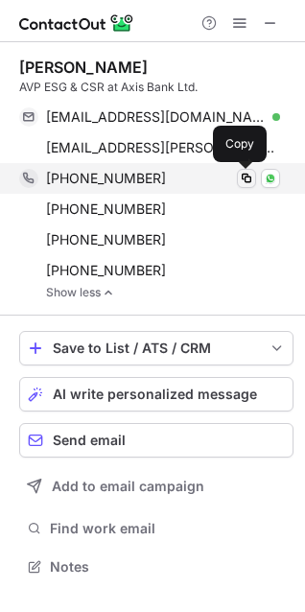
click at [247, 178] on span at bounding box center [246, 178] width 15 height 15
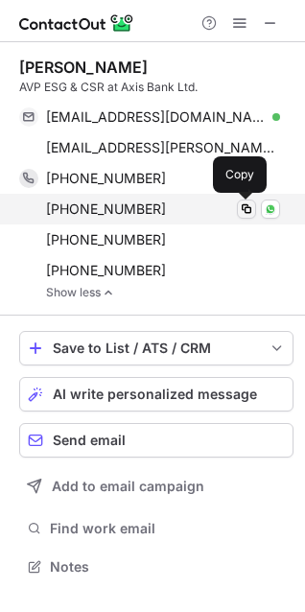
click at [251, 209] on span at bounding box center [246, 208] width 15 height 15
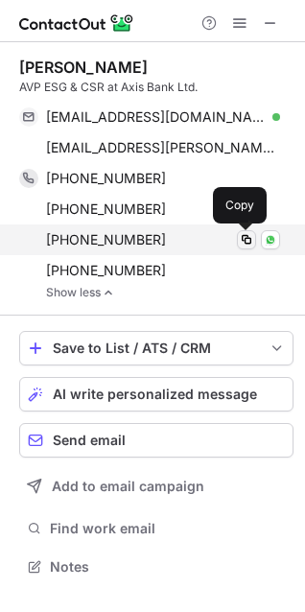
click at [245, 241] on span at bounding box center [246, 239] width 15 height 15
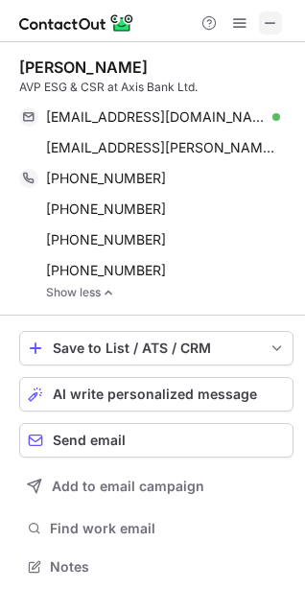
click at [275, 21] on span at bounding box center [270, 22] width 15 height 15
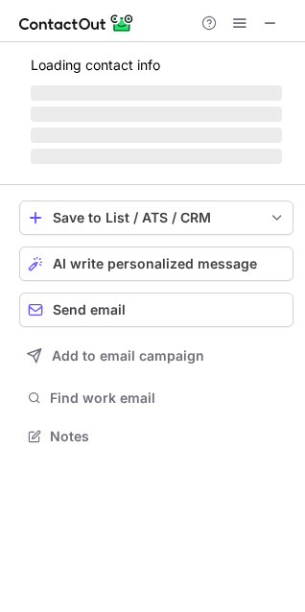
scroll to position [417, 305]
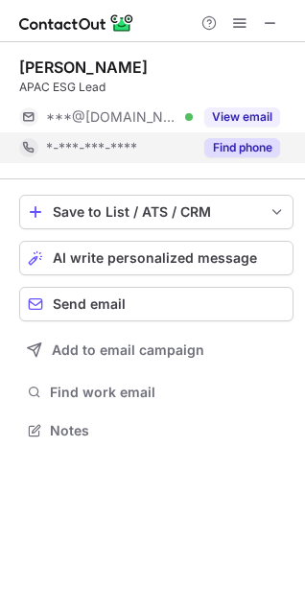
click at [250, 147] on button "Find phone" at bounding box center [242, 147] width 76 height 19
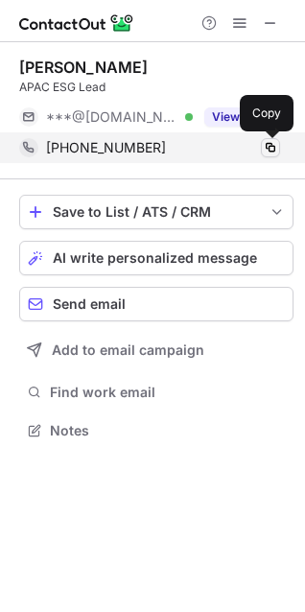
click at [272, 145] on span at bounding box center [270, 147] width 15 height 15
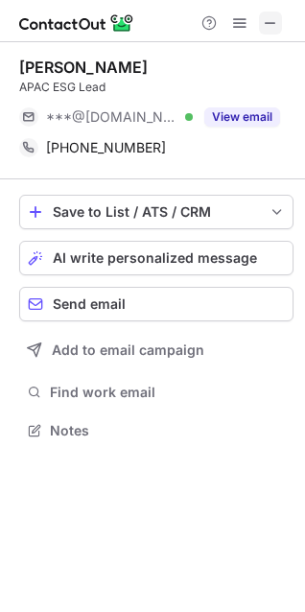
click at [277, 25] on span at bounding box center [270, 22] width 15 height 15
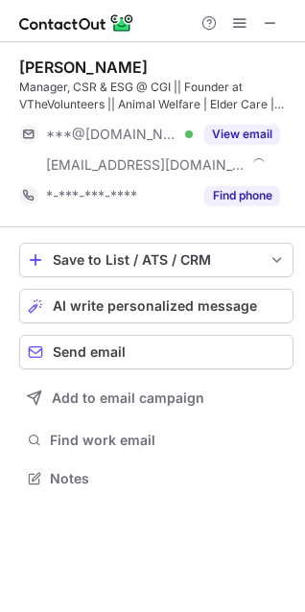
scroll to position [465, 305]
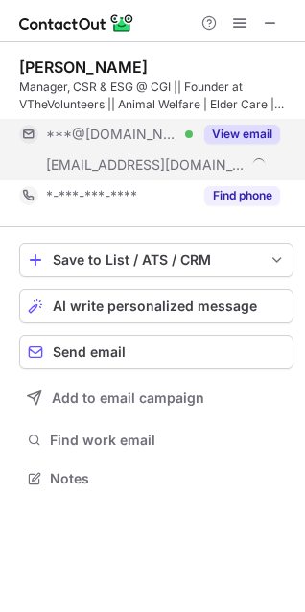
click at [246, 126] on button "View email" at bounding box center [242, 134] width 76 height 19
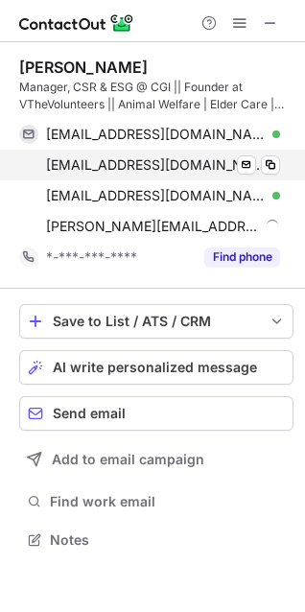
scroll to position [527, 305]
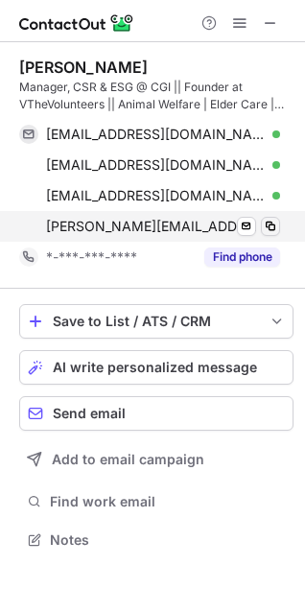
click at [271, 222] on span at bounding box center [270, 226] width 15 height 15
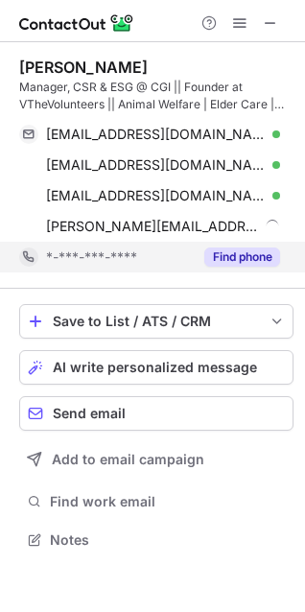
click at [241, 249] on button "Find phone" at bounding box center [242, 257] width 76 height 19
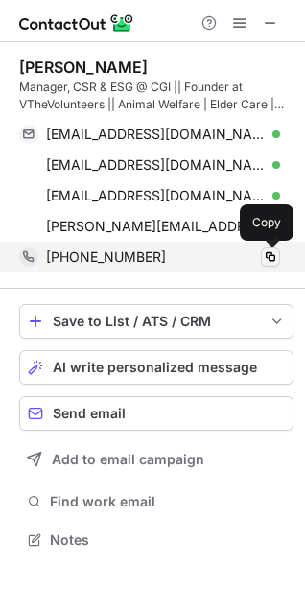
click at [268, 256] on span at bounding box center [270, 256] width 15 height 15
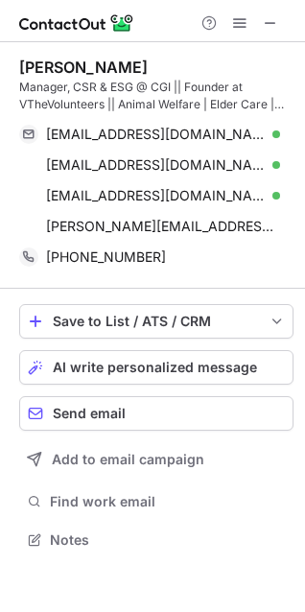
scroll to position [435, 305]
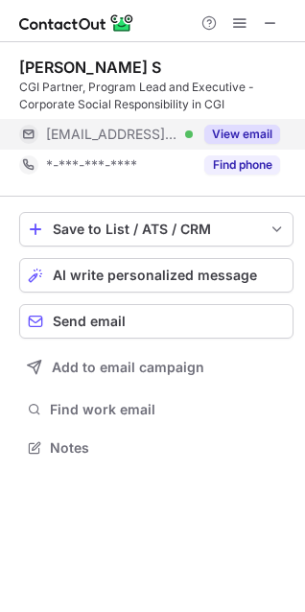
click at [248, 131] on button "View email" at bounding box center [242, 134] width 76 height 19
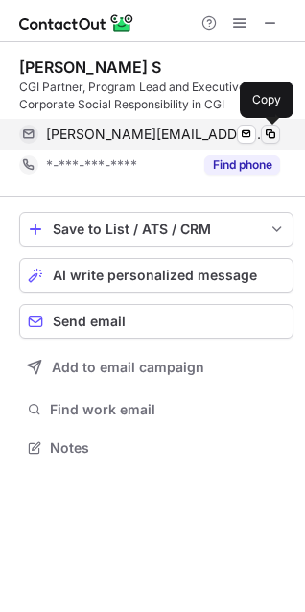
click at [274, 135] on span at bounding box center [270, 134] width 15 height 15
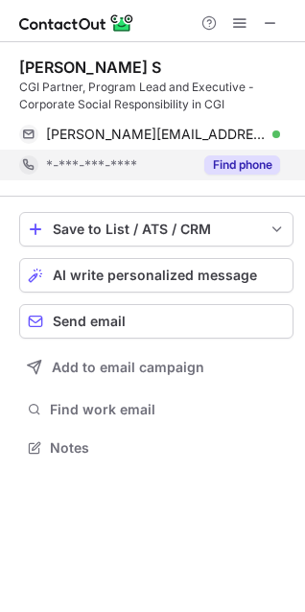
click at [249, 161] on button "Find phone" at bounding box center [242, 164] width 76 height 19
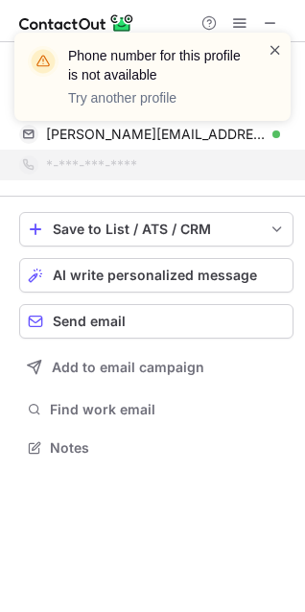
click at [272, 50] on span at bounding box center [275, 49] width 15 height 19
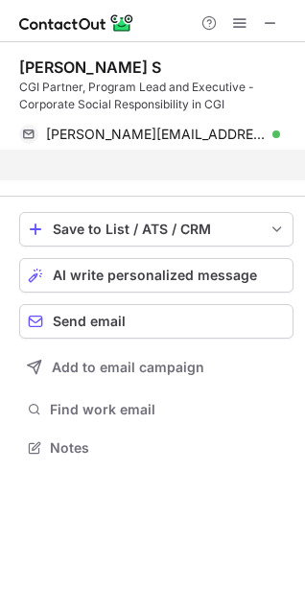
scroll to position [404, 305]
